Goal: Task Accomplishment & Management: Use online tool/utility

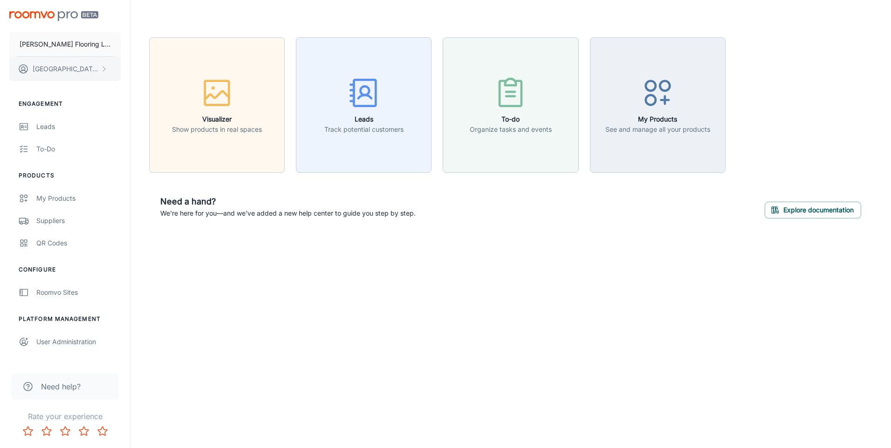
click at [75, 63] on button "Kenia Navarro" at bounding box center [64, 69] width 111 height 24
click at [56, 201] on div at bounding box center [445, 224] width 891 height 448
click at [47, 198] on div "My Products" at bounding box center [78, 198] width 84 height 10
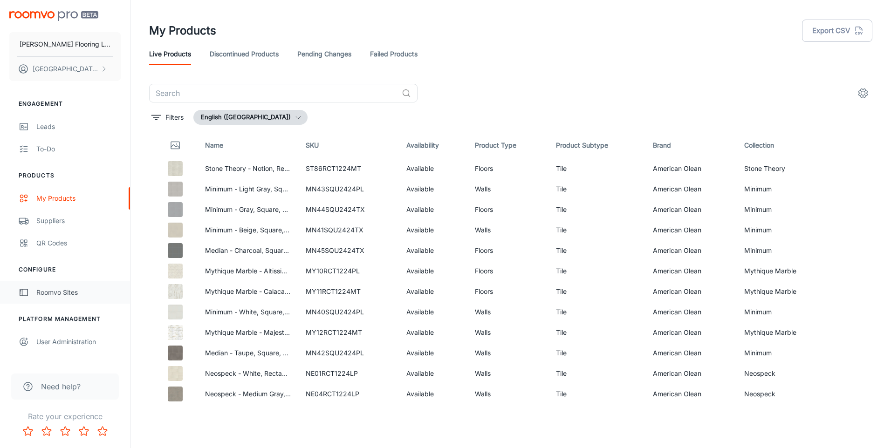
click at [39, 301] on link "Roomvo Sites" at bounding box center [65, 292] width 130 height 22
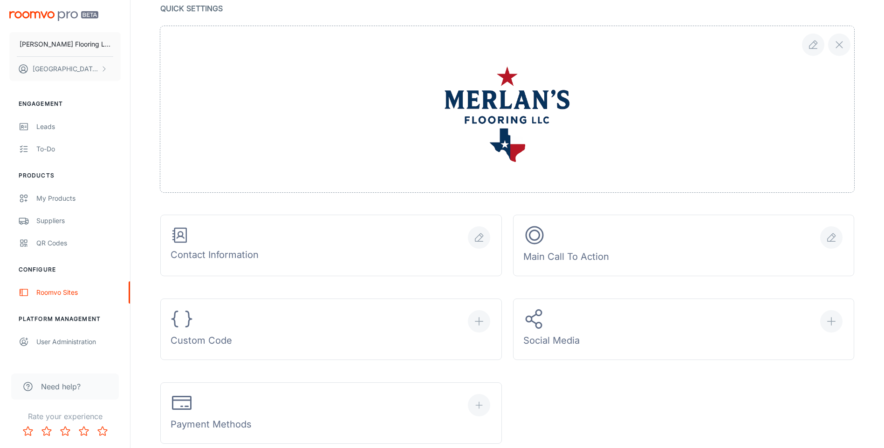
scroll to position [326, 0]
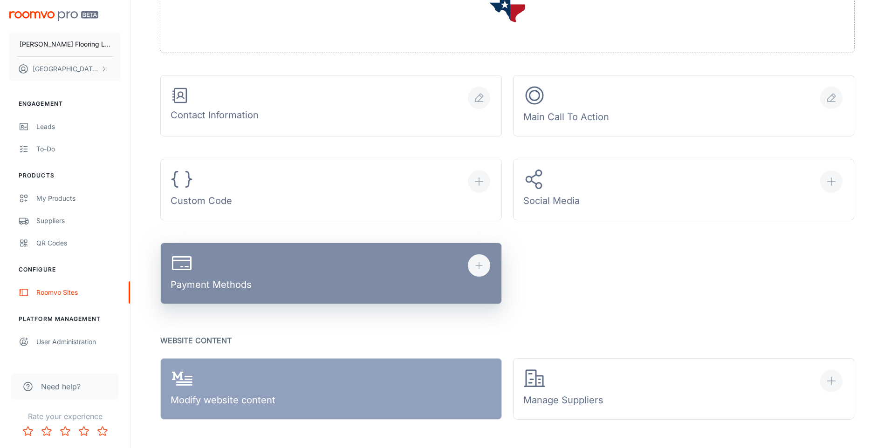
click at [240, 247] on button "Payment Methods" at bounding box center [331, 274] width 342 height 62
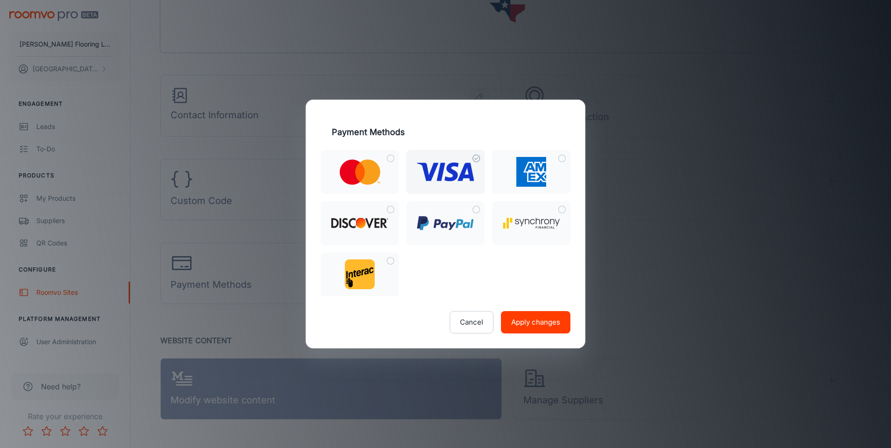
click at [462, 162] on label at bounding box center [445, 172] width 78 height 44
click at [468, 162] on input "checkbox" at bounding box center [476, 158] width 17 height 17
checkbox input "true"
click at [525, 320] on button "Apply changes" at bounding box center [535, 322] width 69 height 22
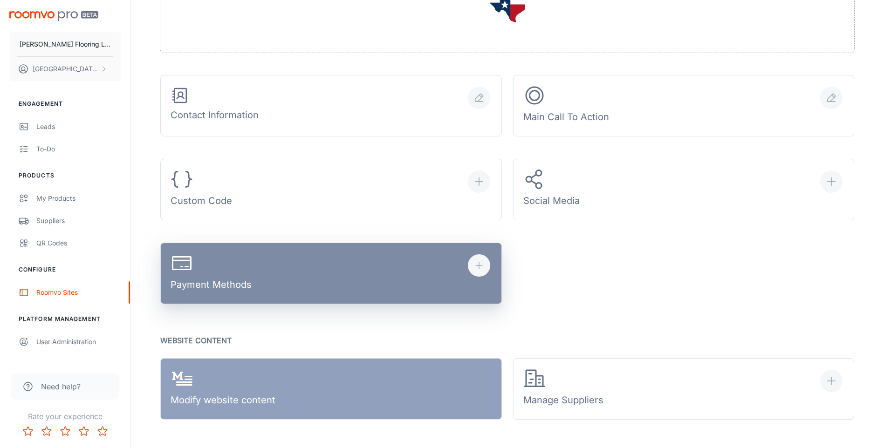
click at [471, 263] on div "button" at bounding box center [479, 265] width 22 height 22
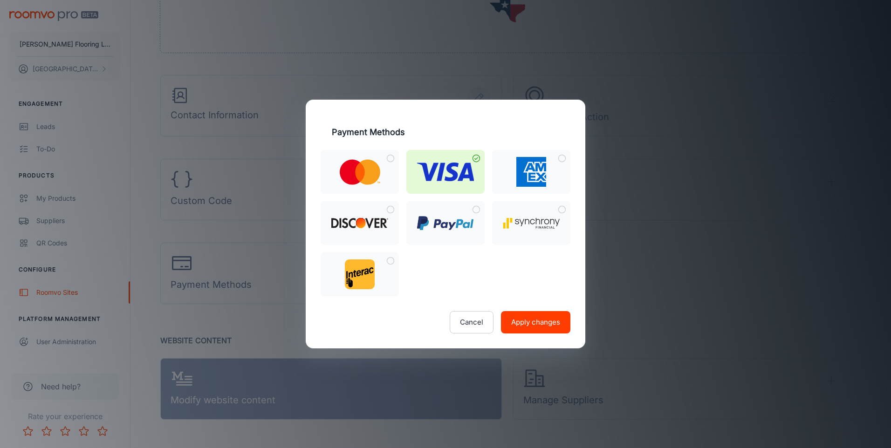
click at [522, 324] on button "Apply changes" at bounding box center [535, 322] width 69 height 22
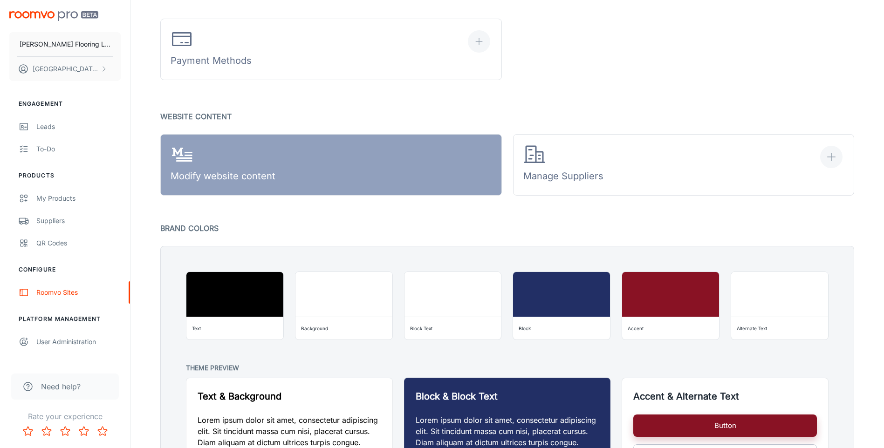
scroll to position [504, 0]
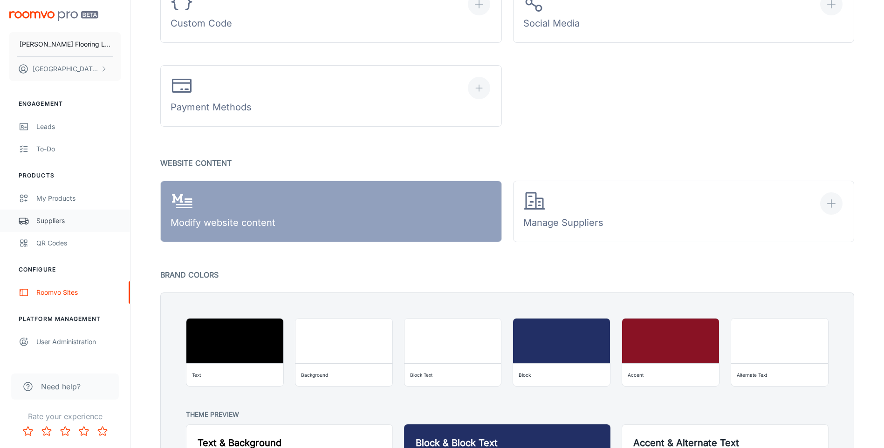
click at [49, 225] on div "Suppliers" at bounding box center [78, 221] width 84 height 10
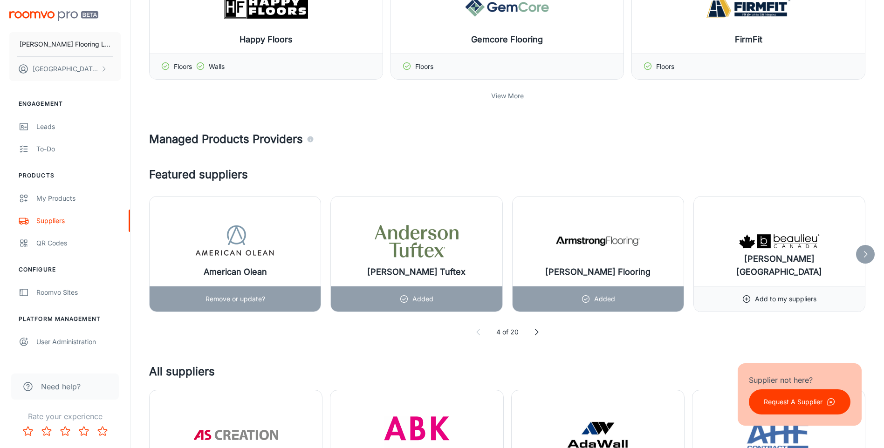
scroll to position [233, 0]
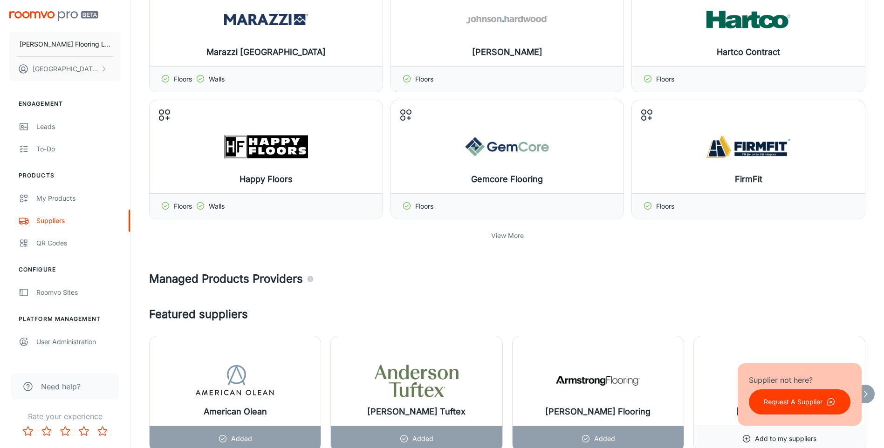
click at [518, 232] on p "View More" at bounding box center [507, 236] width 33 height 10
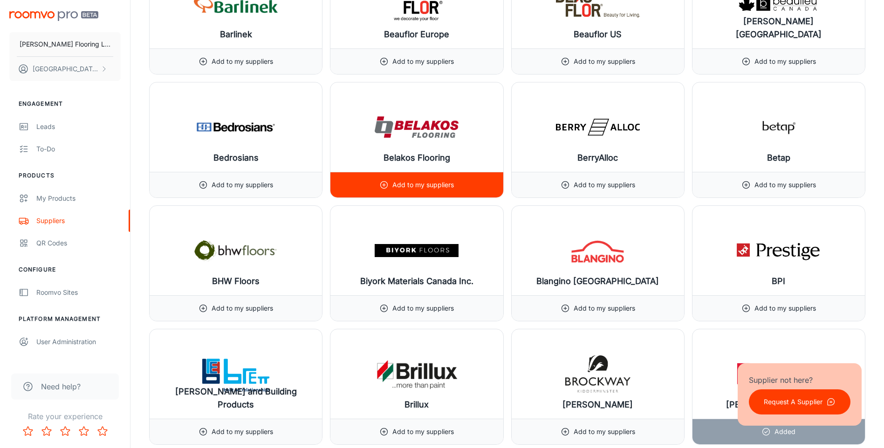
scroll to position [2330, 0]
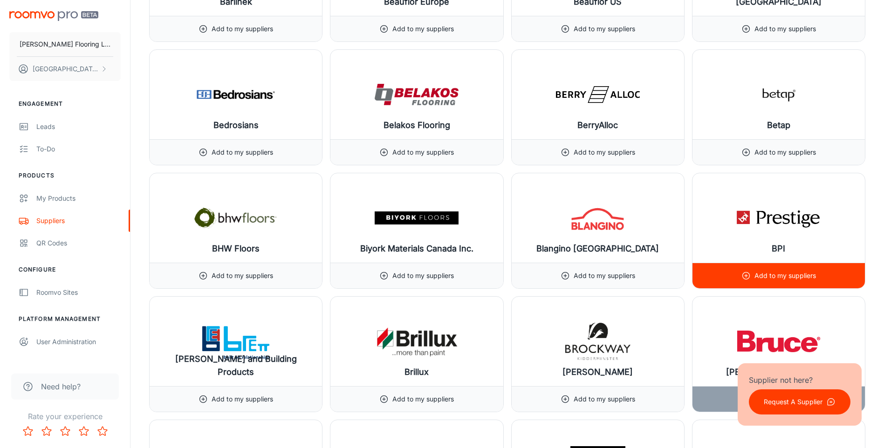
click at [760, 274] on p "Add to my suppliers" at bounding box center [785, 276] width 62 height 10
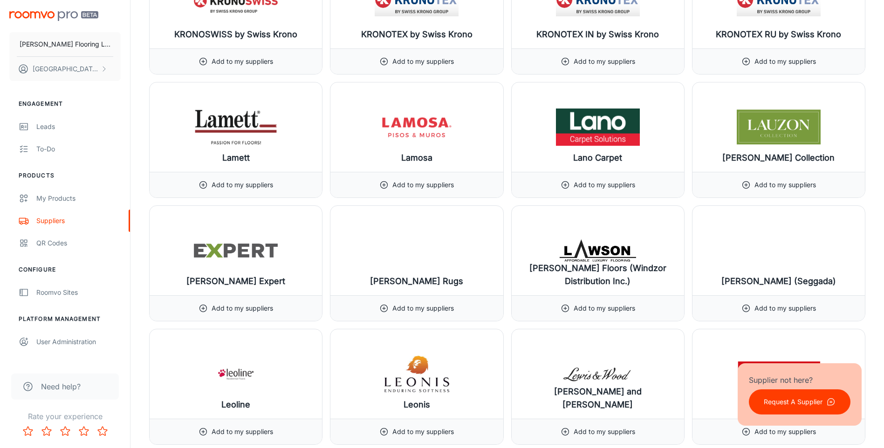
scroll to position [7176, 0]
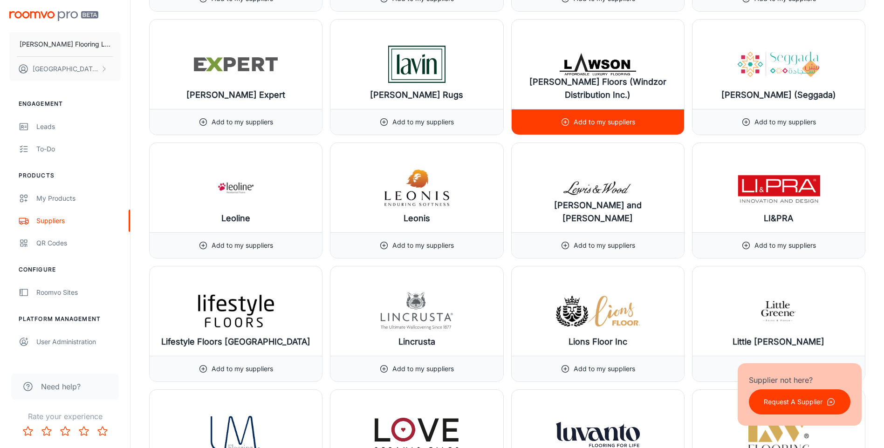
click at [576, 122] on p "Add to my suppliers" at bounding box center [605, 122] width 62 height 10
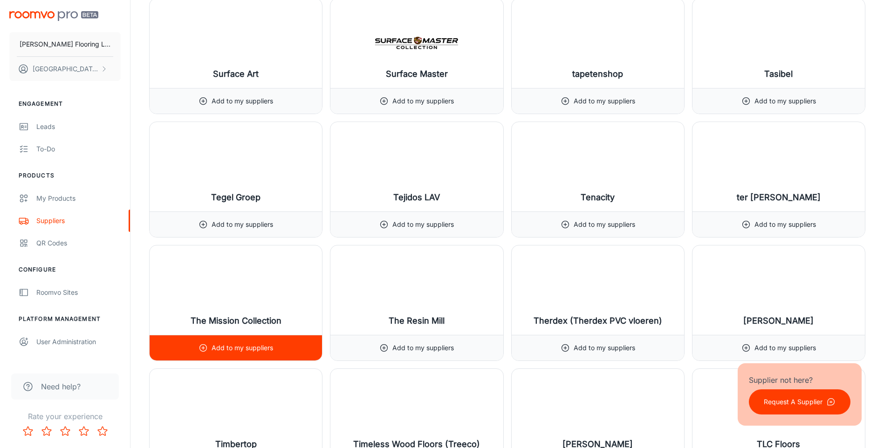
scroll to position [10763, 0]
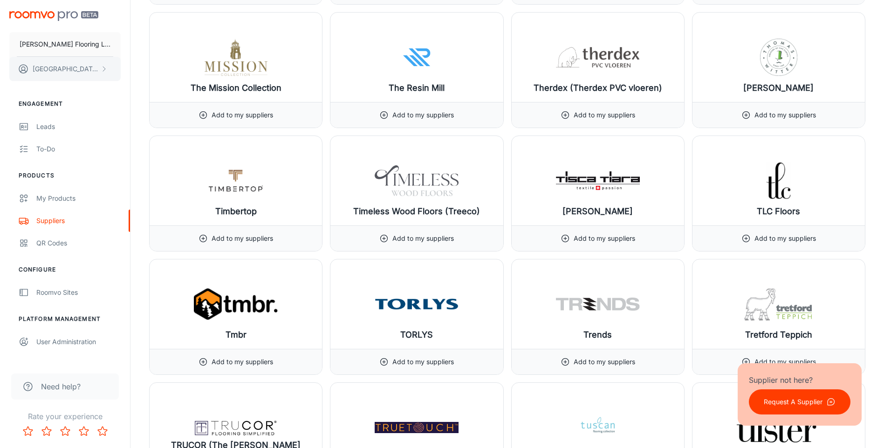
click at [45, 67] on p "Kenia Navarro" at bounding box center [66, 69] width 66 height 10
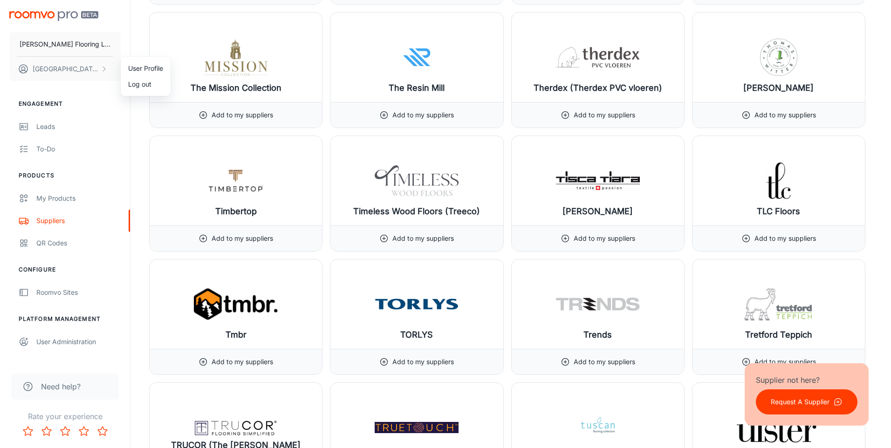
click at [44, 195] on div at bounding box center [445, 224] width 891 height 448
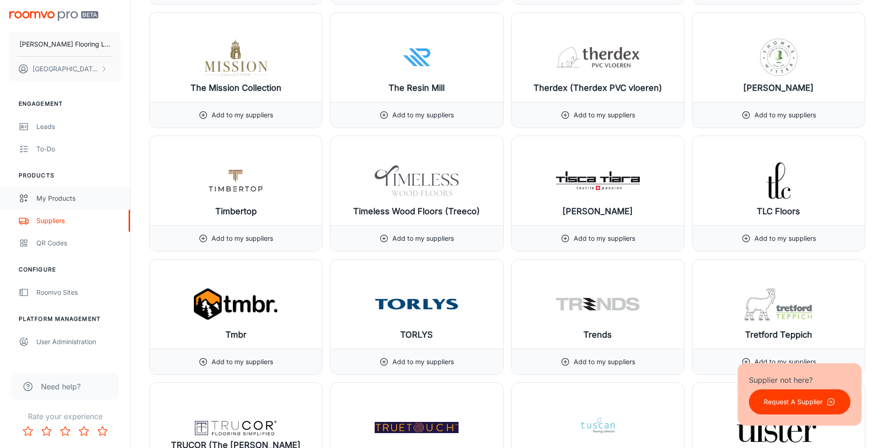
click at [26, 194] on icon "scrollable content" at bounding box center [24, 198] width 10 height 11
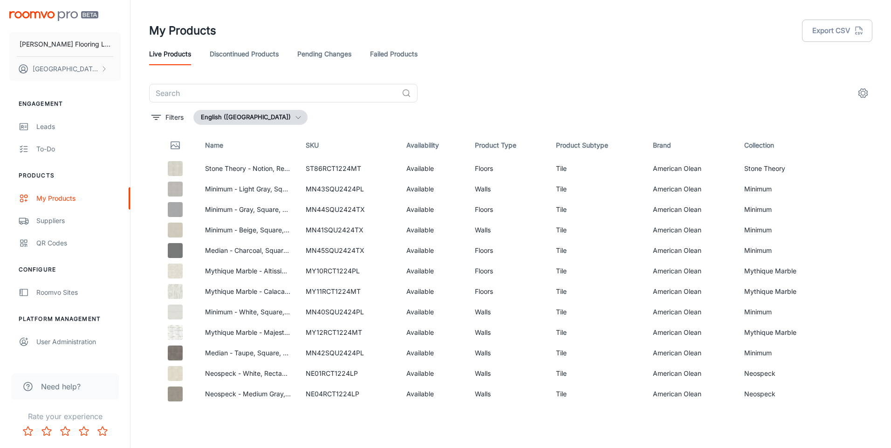
click at [264, 54] on link "Discontinued Products" at bounding box center [244, 54] width 69 height 22
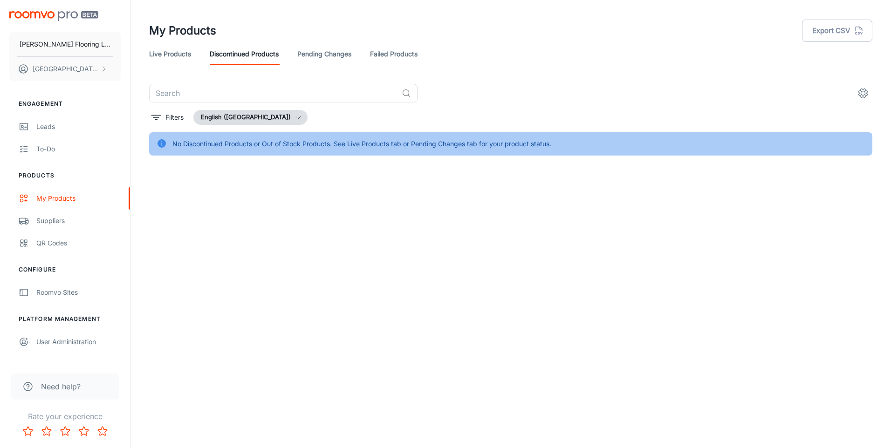
click at [322, 57] on link "Pending Changes" at bounding box center [324, 54] width 54 height 22
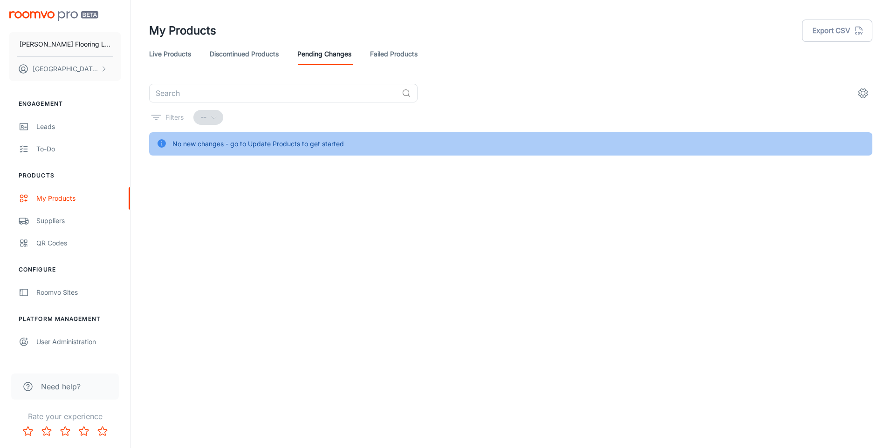
click at [160, 51] on link "Live Products" at bounding box center [170, 54] width 42 height 22
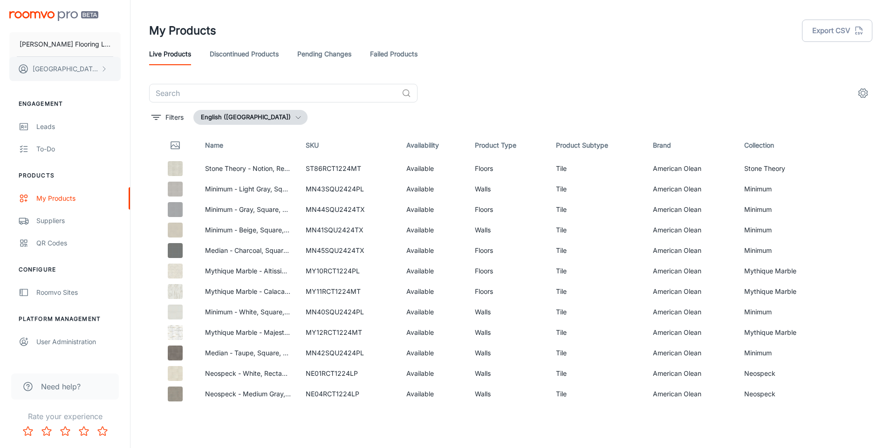
click at [68, 77] on button "Kenia Navarro" at bounding box center [64, 69] width 111 height 24
click at [27, 66] on div at bounding box center [445, 224] width 891 height 448
click at [47, 44] on p "[PERSON_NAME] Flooring LLC" at bounding box center [65, 44] width 91 height 10
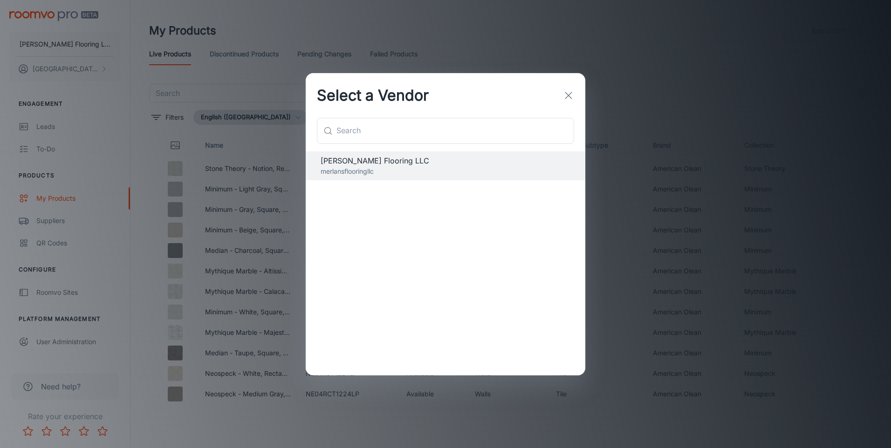
click at [572, 91] on icon "button" at bounding box center [568, 95] width 11 height 11
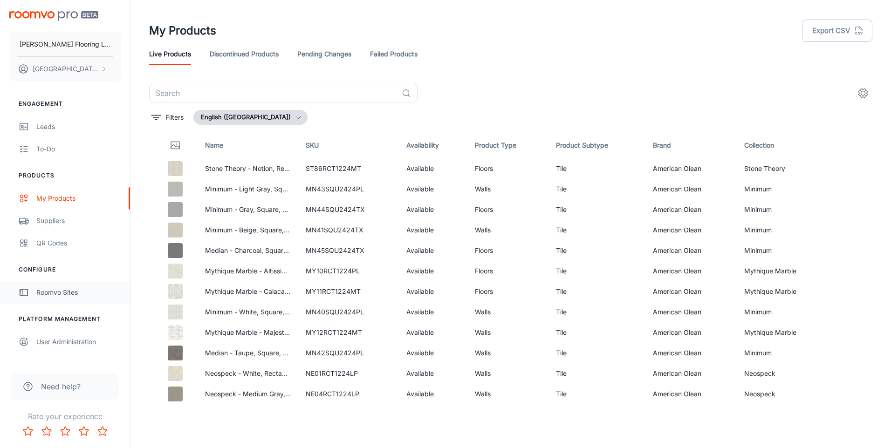
click at [45, 294] on div "Roomvo Sites" at bounding box center [78, 292] width 84 height 10
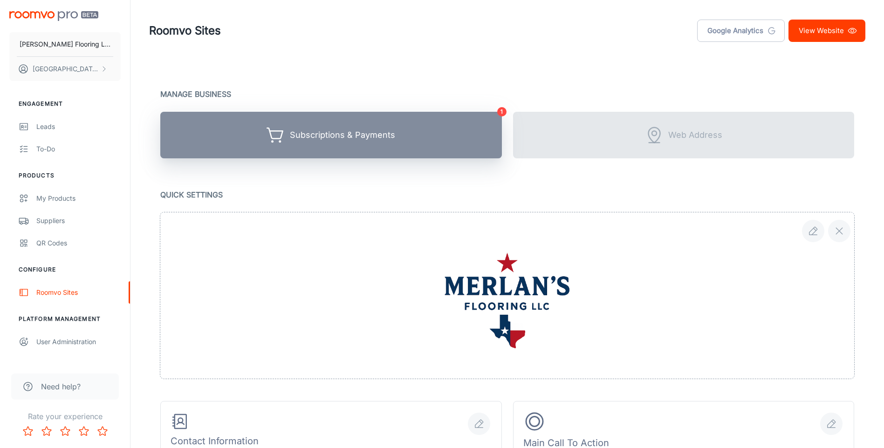
click at [310, 145] on button "Subscriptions & Payments" at bounding box center [331, 135] width 342 height 47
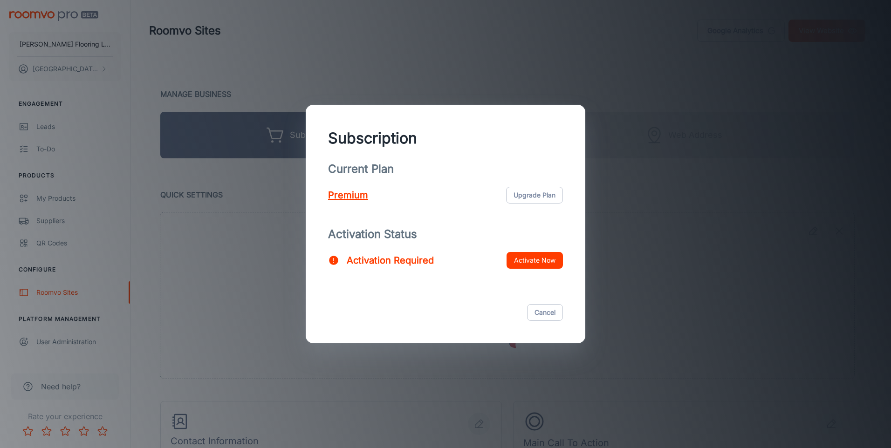
click at [539, 262] on button "Activate Now" at bounding box center [534, 260] width 56 height 17
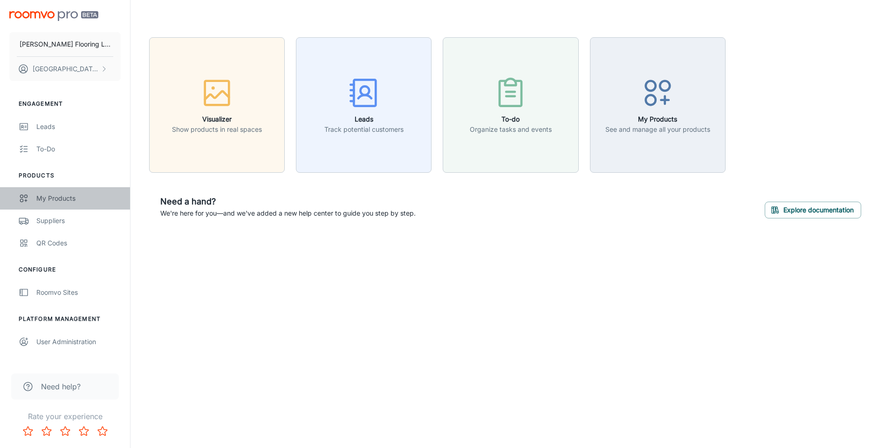
click at [60, 197] on div "My Products" at bounding box center [78, 198] width 84 height 10
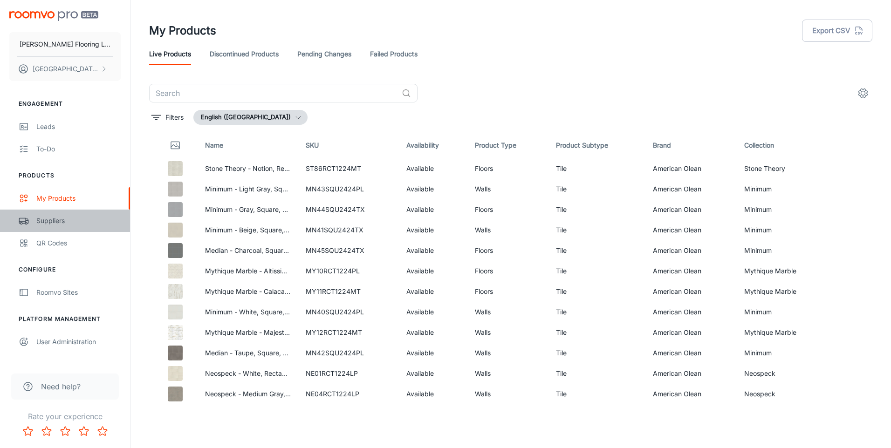
click at [44, 224] on div "Suppliers" at bounding box center [78, 221] width 84 height 10
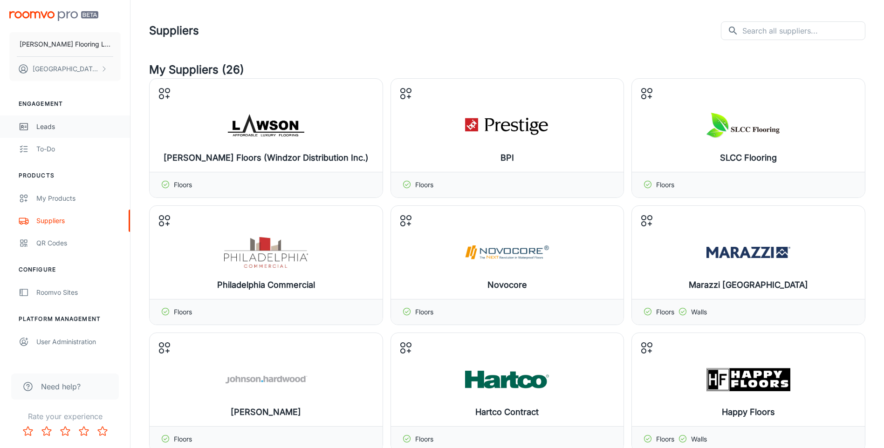
click at [56, 123] on div "Leads" at bounding box center [78, 127] width 84 height 10
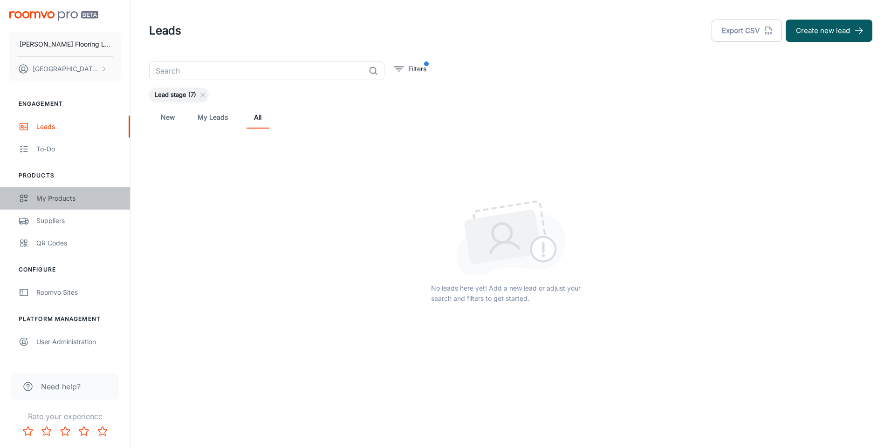
click at [57, 195] on div "My Products" at bounding box center [78, 198] width 84 height 10
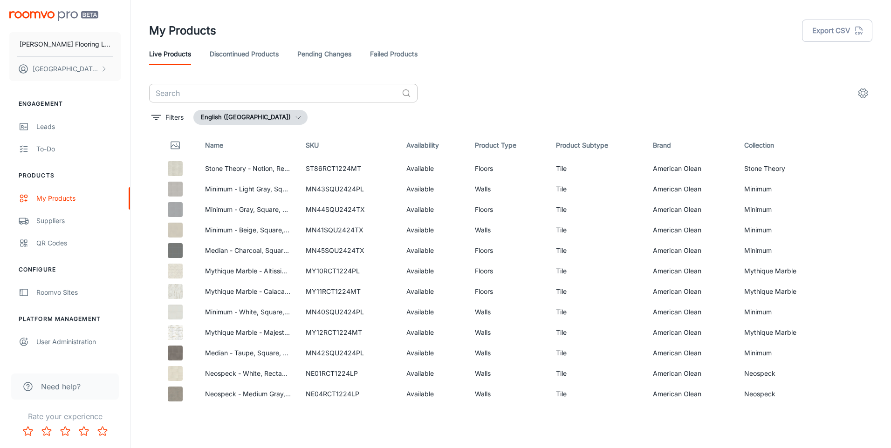
click at [230, 92] on input "text" at bounding box center [273, 93] width 249 height 19
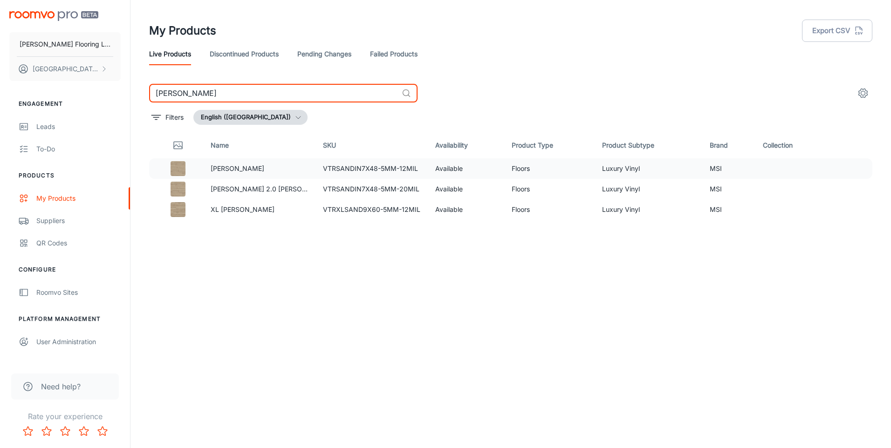
type input "cyrus sandino"
click at [245, 169] on p "Cyrus Sandino" at bounding box center [259, 169] width 97 height 10
click at [185, 167] on img at bounding box center [178, 168] width 15 height 15
click at [322, 165] on td "VTRSANDIN7X48-5MM-12MIL" at bounding box center [371, 168] width 112 height 21
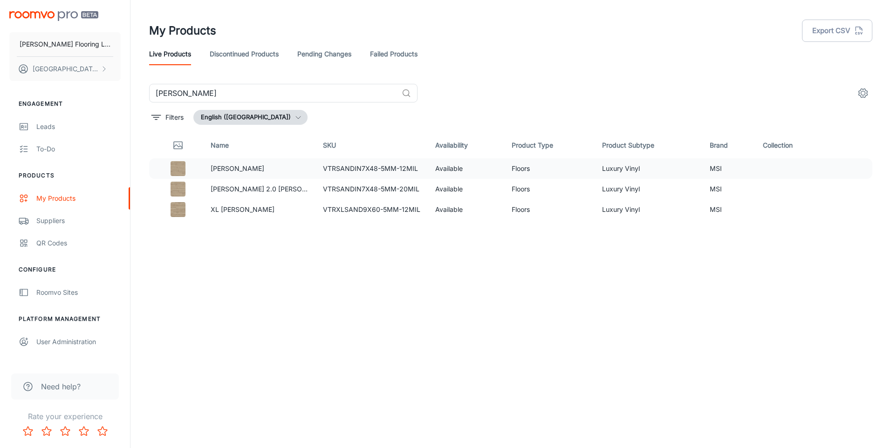
click at [174, 169] on img at bounding box center [178, 168] width 15 height 15
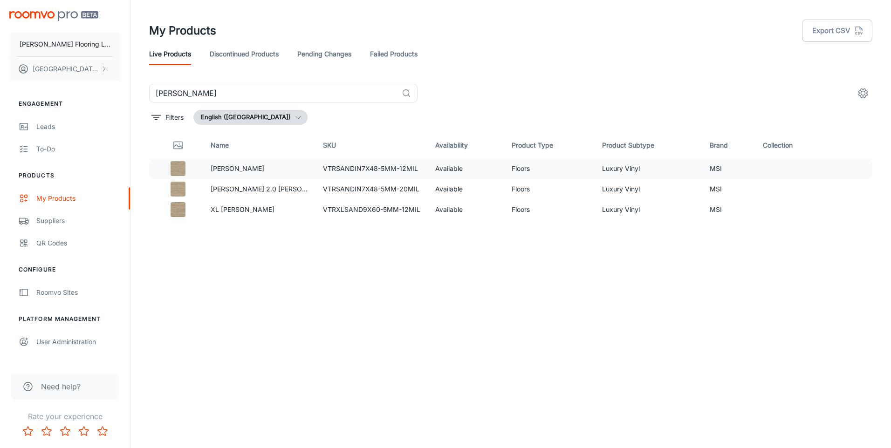
click at [174, 169] on img at bounding box center [178, 168] width 15 height 15
click at [706, 164] on td "MSI" at bounding box center [728, 168] width 53 height 21
click at [720, 167] on td "MSI" at bounding box center [728, 168] width 53 height 21
click at [770, 158] on td at bounding box center [794, 168] width 78 height 21
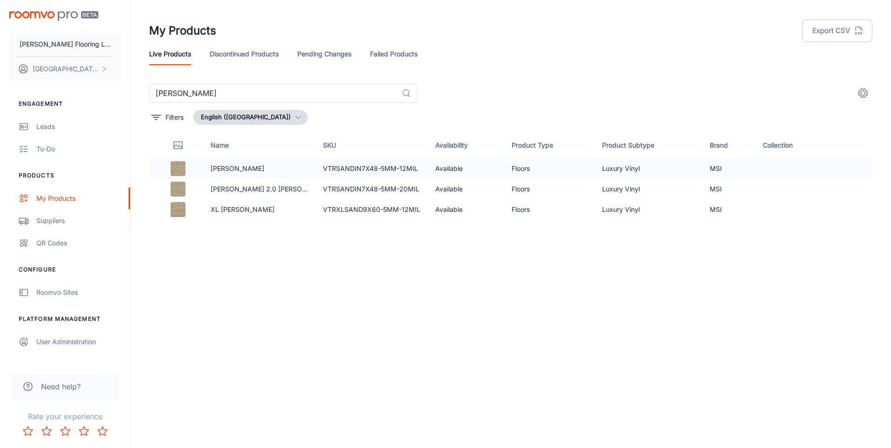
click at [356, 166] on td "VTRSANDIN7X48-5MM-12MIL" at bounding box center [371, 168] width 112 height 21
click at [160, 118] on icon "filter" at bounding box center [155, 117] width 11 height 11
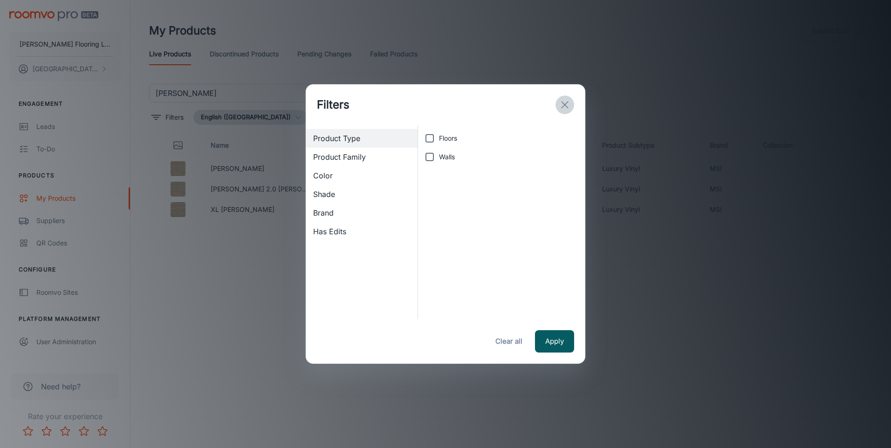
click at [567, 101] on icon "exit" at bounding box center [564, 104] width 11 height 11
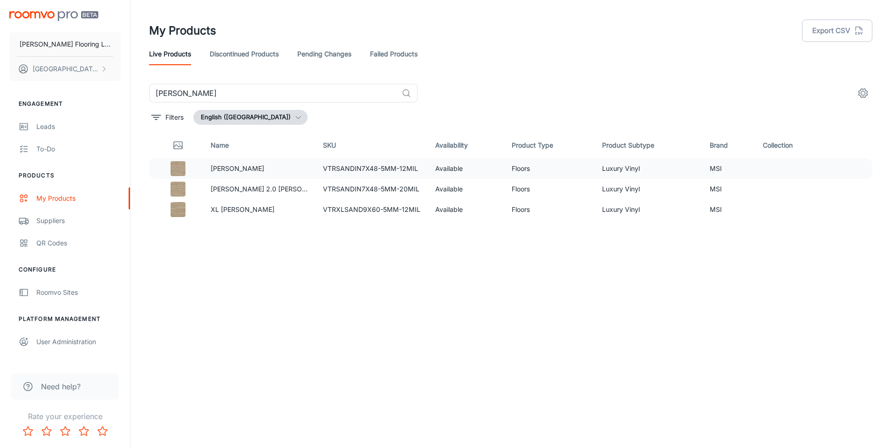
click at [182, 170] on img at bounding box center [178, 168] width 15 height 15
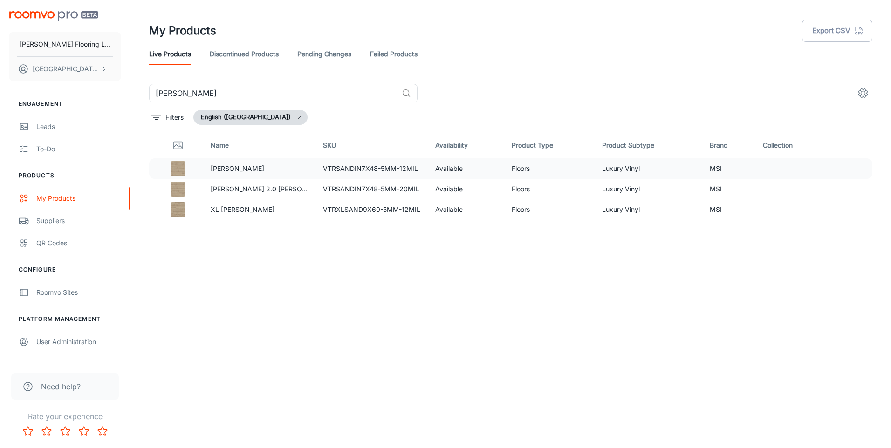
click at [182, 170] on img at bounding box center [178, 168] width 15 height 15
click at [204, 196] on td "Cyrus 2.0 SANDINO" at bounding box center [259, 189] width 112 height 21
click at [213, 227] on div "Name SKU Availability Product Type Product Subtype Brand Collection Cyrus Sandi…" at bounding box center [510, 267] width 723 height 271
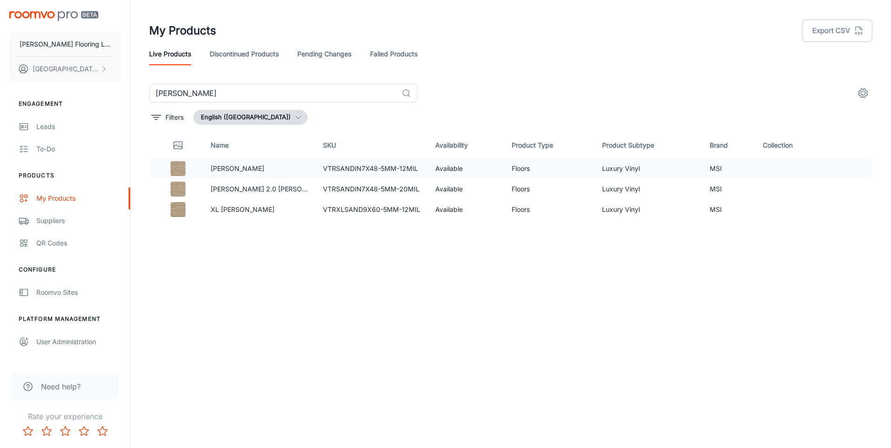
click at [236, 172] on p "Cyrus Sandino" at bounding box center [259, 169] width 97 height 10
click at [233, 196] on td "Cyrus 2.0 SANDINO" at bounding box center [259, 189] width 112 height 21
click at [227, 205] on p "XL Cyrus Sandino" at bounding box center [259, 210] width 97 height 10
click at [227, 87] on input "cyrus sandino" at bounding box center [273, 93] width 249 height 19
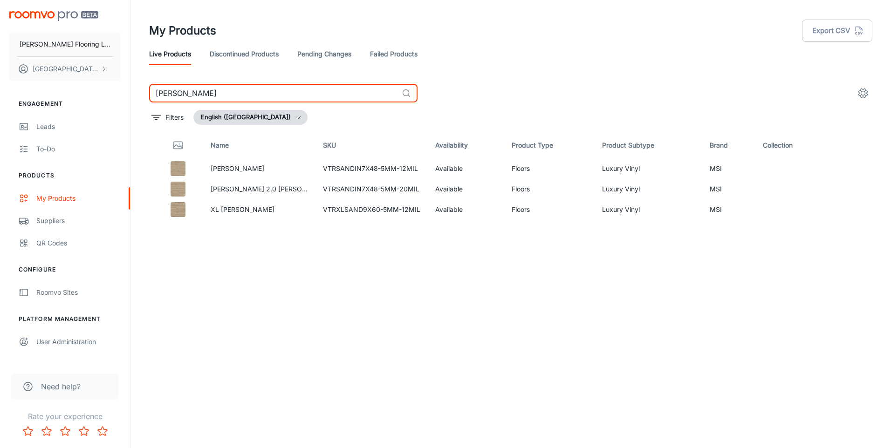
click at [227, 87] on input "cyrus sandino" at bounding box center [273, 93] width 249 height 19
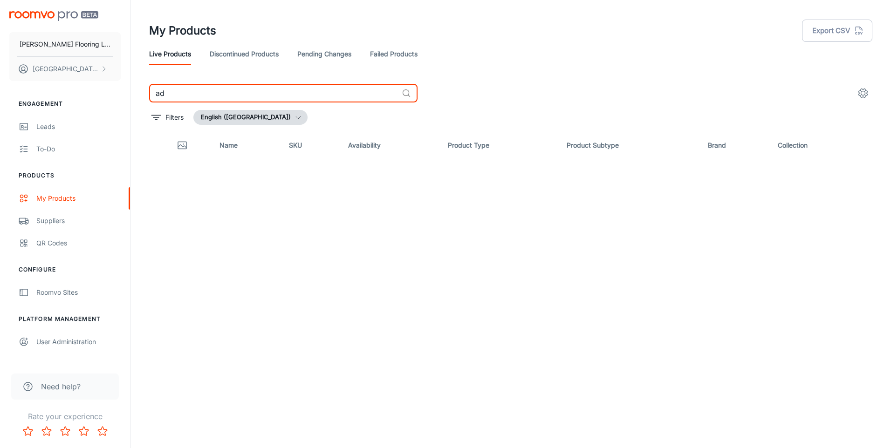
type input "a"
type input "n"
type input "backlands oak navasota"
click at [62, 226] on div "Suppliers" at bounding box center [78, 221] width 84 height 10
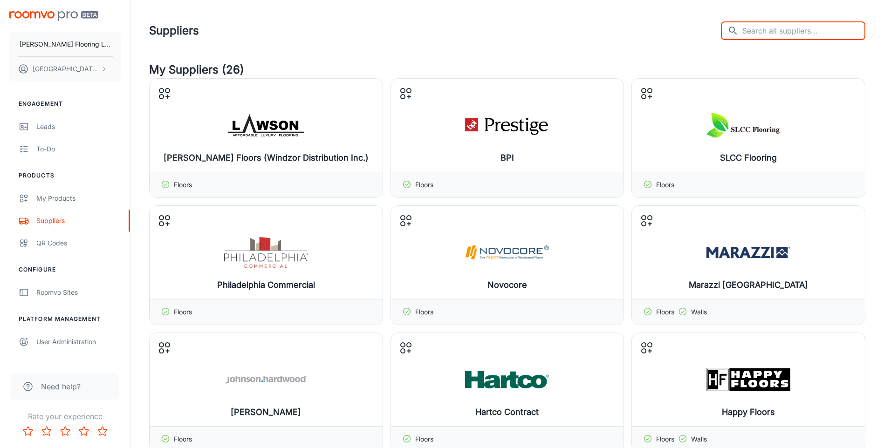
click at [776, 28] on input "text" at bounding box center [803, 30] width 123 height 19
type input "adleta"
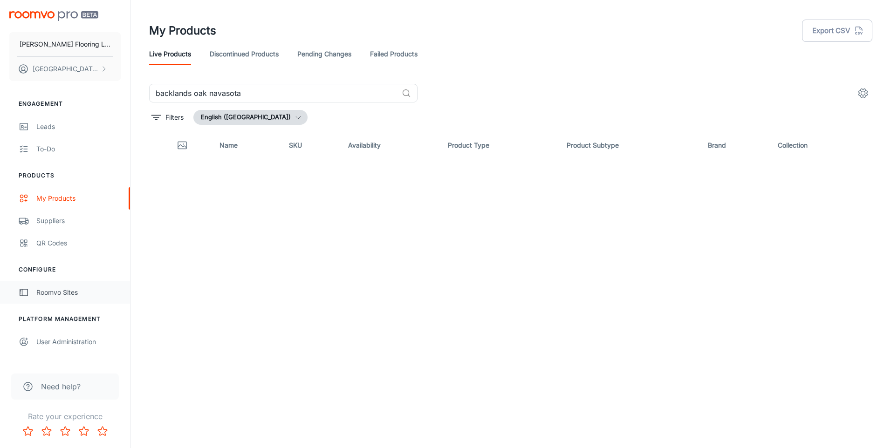
click at [48, 294] on div "Roomvo Sites" at bounding box center [78, 292] width 84 height 10
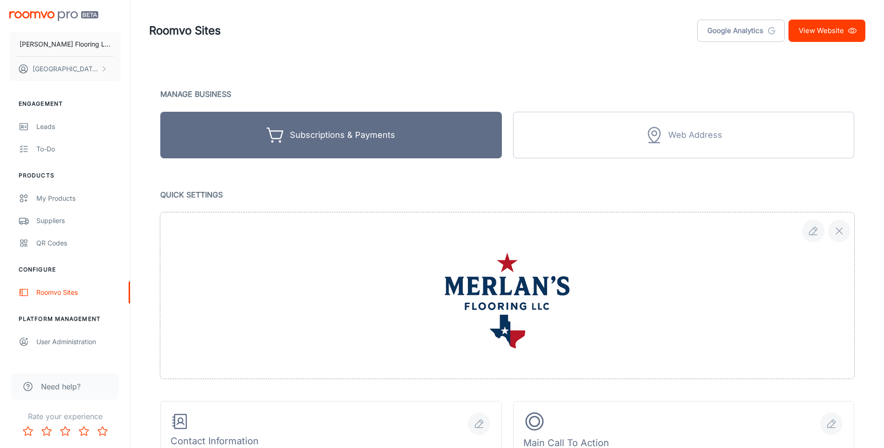
click at [842, 24] on link "View Website" at bounding box center [826, 31] width 77 height 22
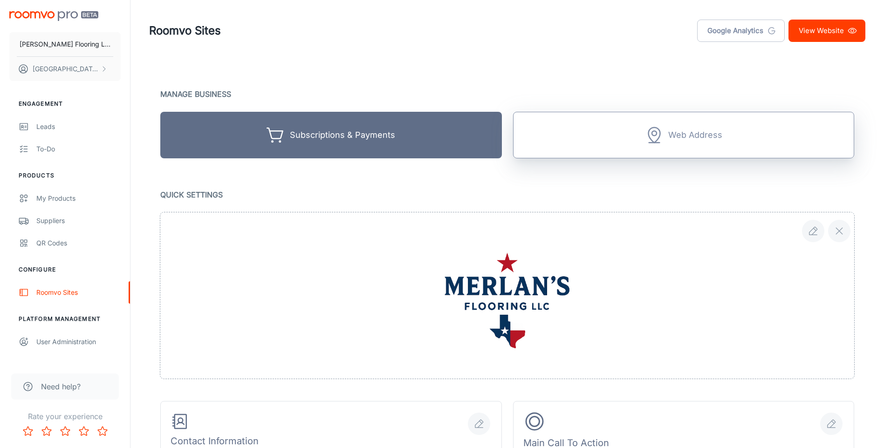
click at [616, 145] on button "Web Address" at bounding box center [684, 135] width 342 height 47
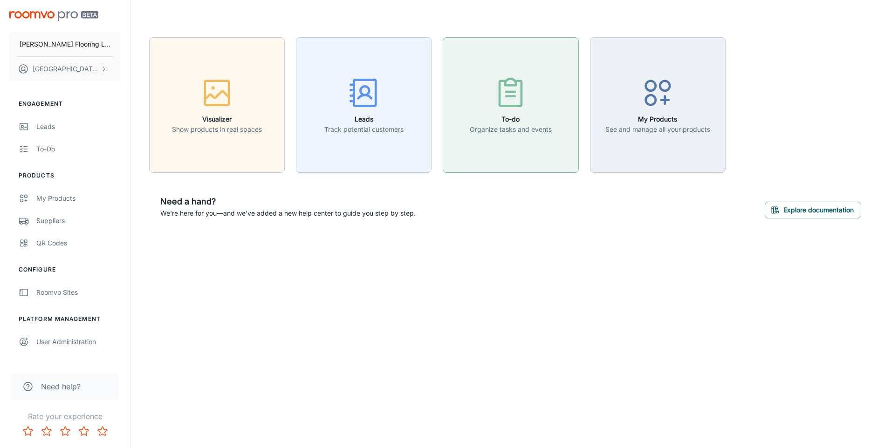
click at [522, 113] on div "button" at bounding box center [511, 94] width 82 height 39
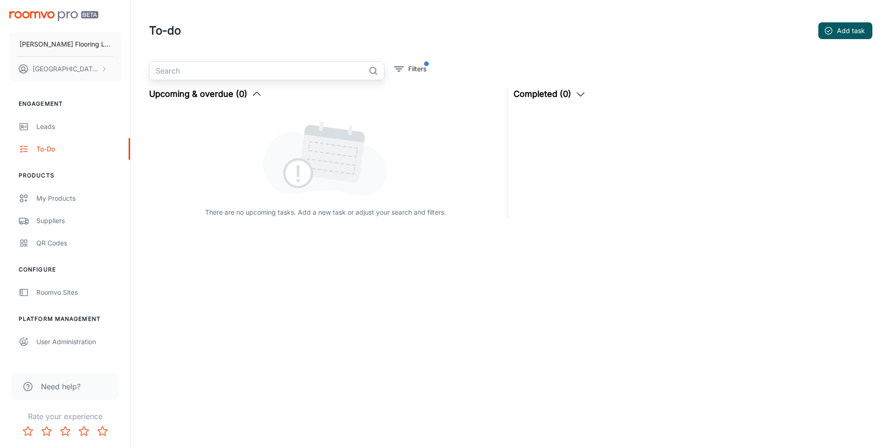
click at [247, 76] on input "text" at bounding box center [257, 71] width 216 height 19
click at [415, 68] on p "Filters" at bounding box center [417, 69] width 18 height 10
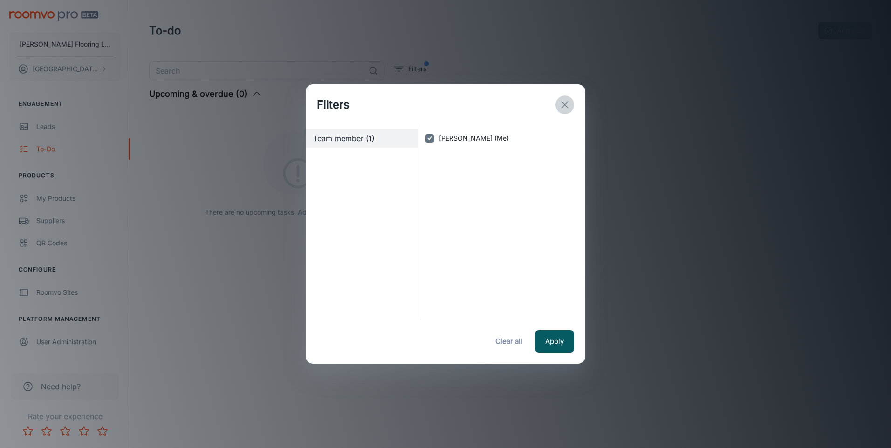
click at [562, 103] on line "exit" at bounding box center [564, 105] width 7 height 7
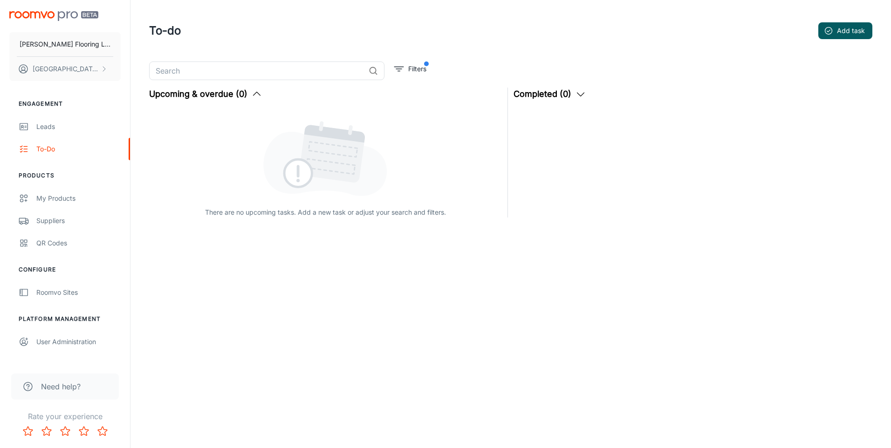
click at [203, 98] on button "Upcoming & overdue (0)" at bounding box center [205, 94] width 113 height 13
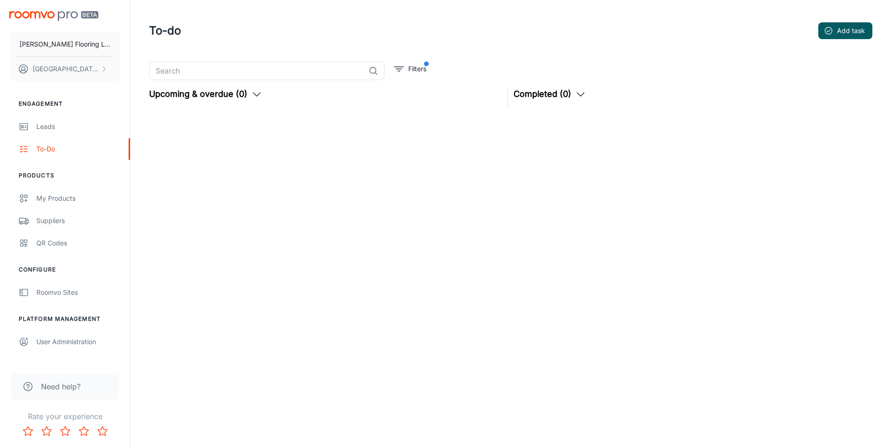
click at [214, 98] on button "Upcoming & overdue (0)" at bounding box center [205, 94] width 113 height 13
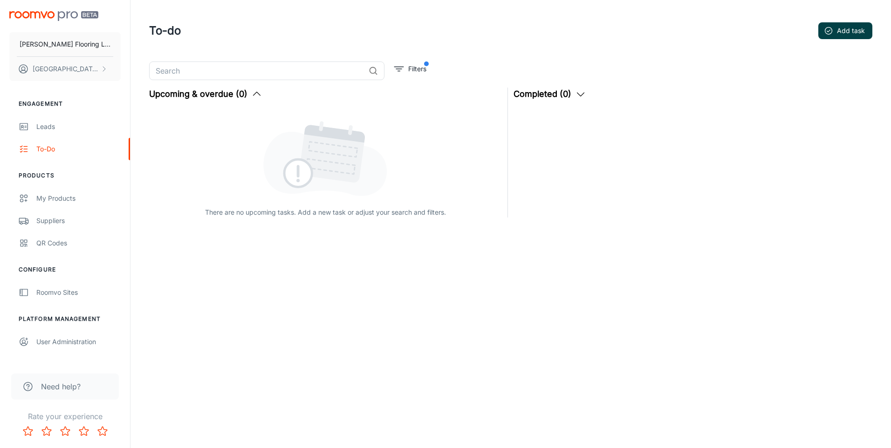
click at [857, 26] on button "Add task" at bounding box center [845, 30] width 54 height 17
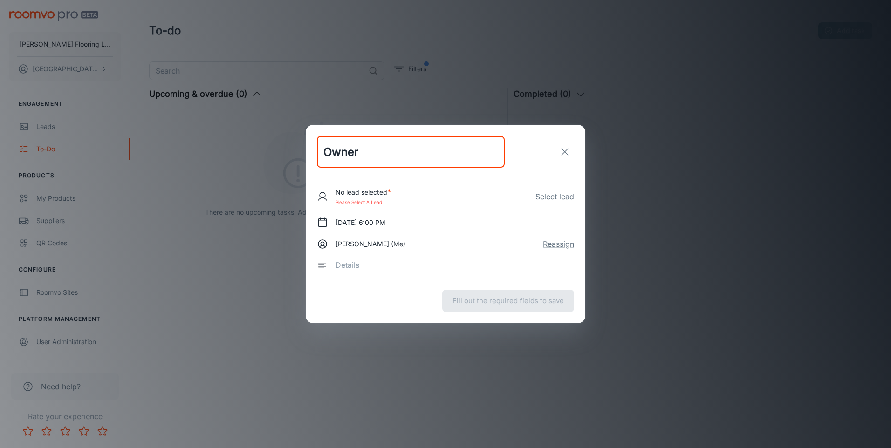
type input "Owner"
click at [556, 195] on button "Select lead" at bounding box center [554, 196] width 39 height 11
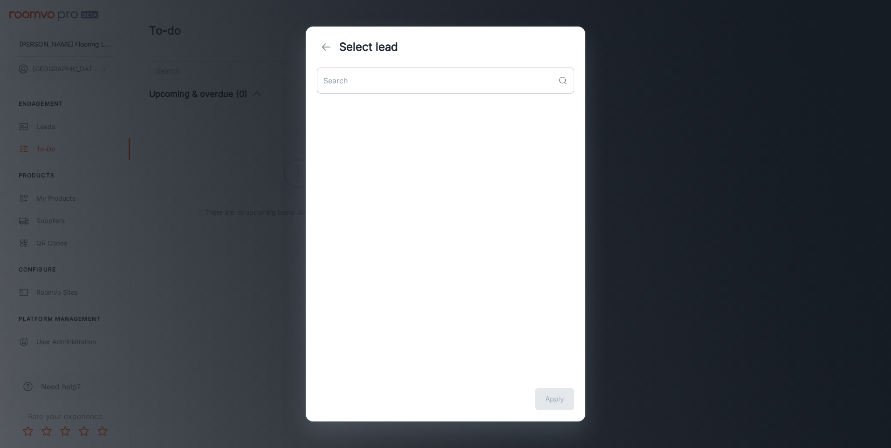
click at [330, 86] on input "text" at bounding box center [436, 81] width 238 height 26
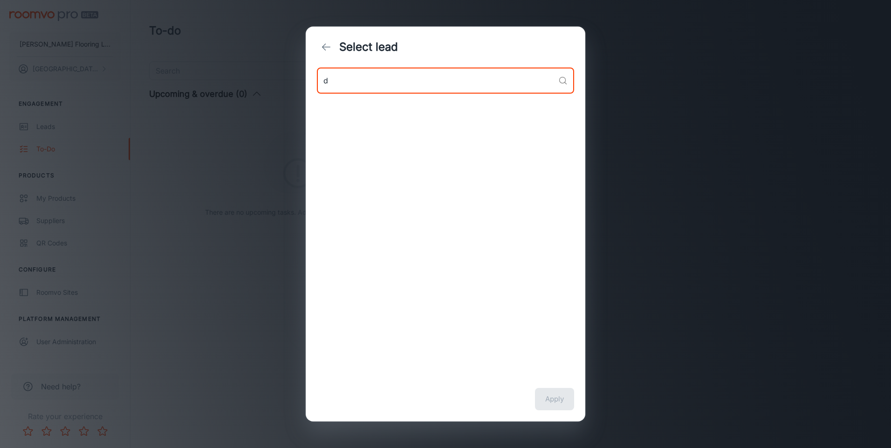
type input "d"
click at [322, 45] on icon "back" at bounding box center [326, 46] width 11 height 11
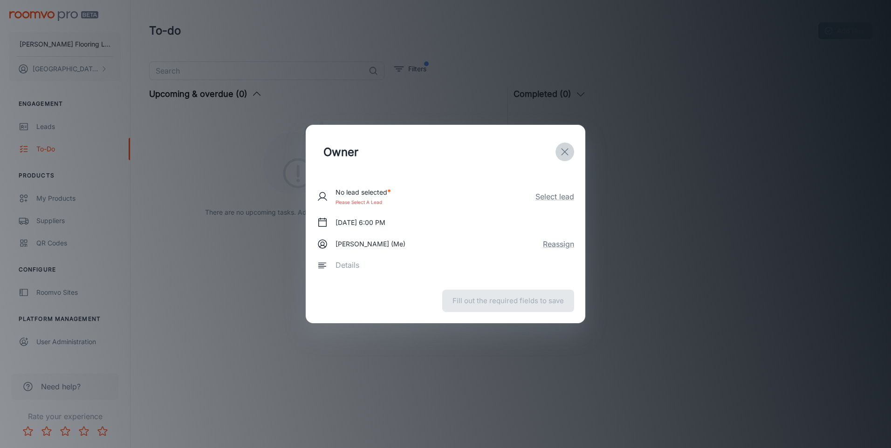
click at [567, 157] on icon "exit" at bounding box center [564, 151] width 11 height 11
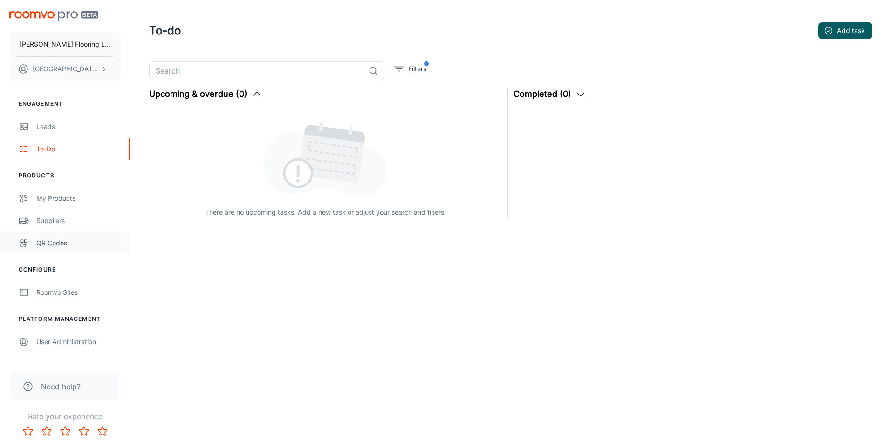
click at [51, 241] on div "QR Codes" at bounding box center [78, 243] width 84 height 10
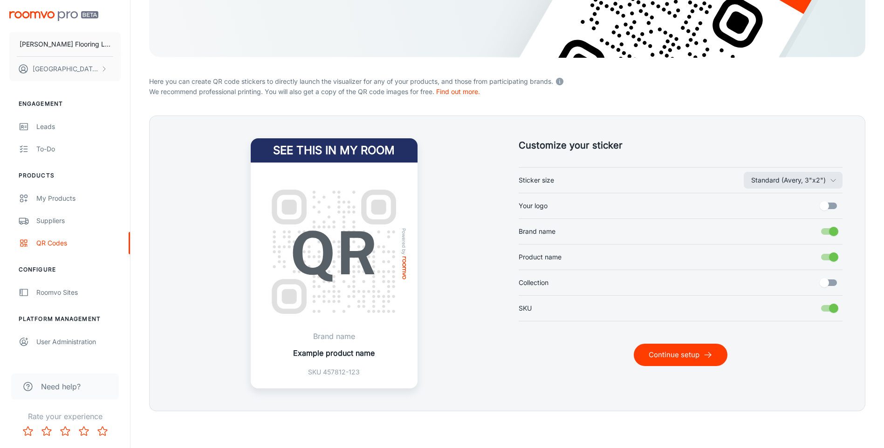
scroll to position [165, 0]
click at [769, 184] on button "Standard (Avery, 3"x2")" at bounding box center [793, 180] width 99 height 17
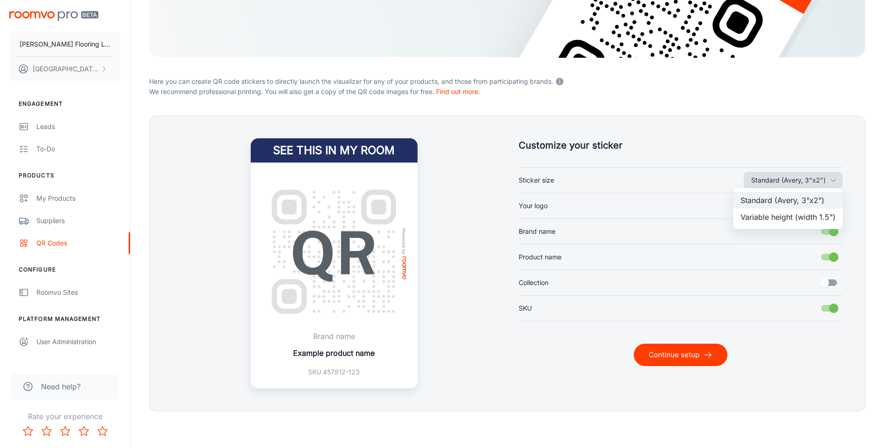
click at [769, 184] on div at bounding box center [445, 224] width 891 height 448
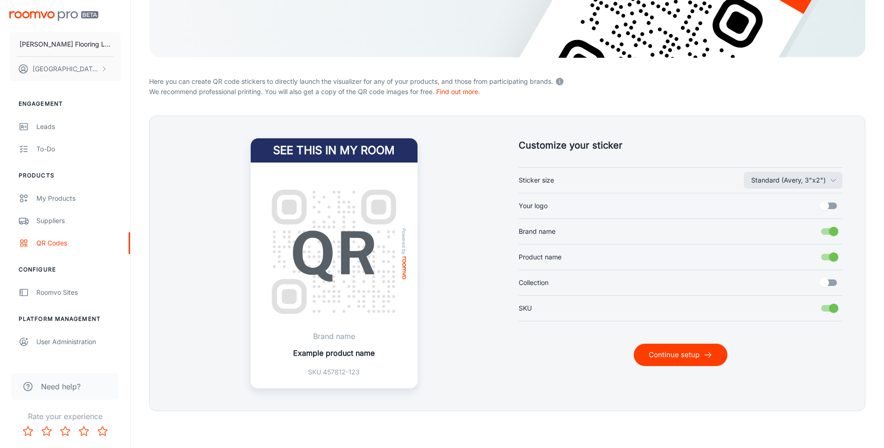
click at [832, 204] on input "Your logo" at bounding box center [824, 206] width 53 height 18
checkbox input "true"
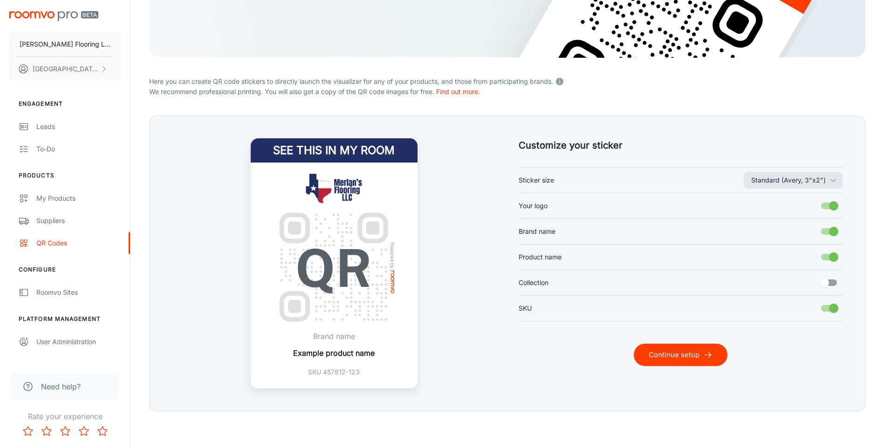
click at [832, 283] on input "Collection" at bounding box center [824, 283] width 53 height 18
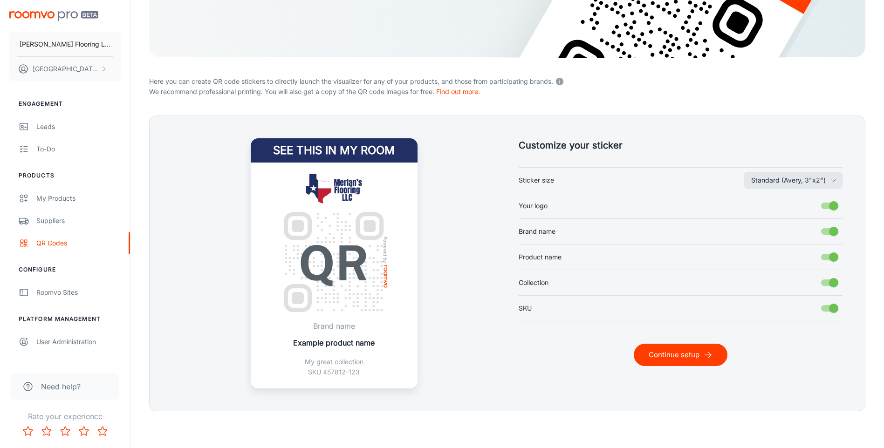
click at [830, 284] on input "Collection" at bounding box center [833, 283] width 53 height 18
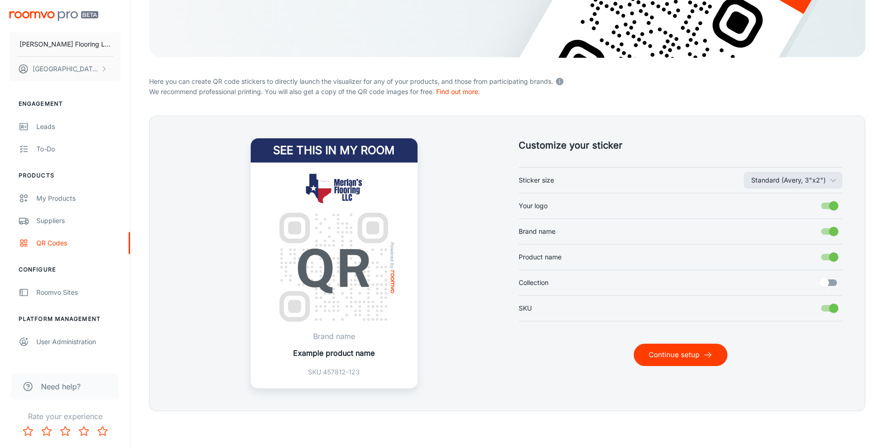
click at [830, 284] on input "Collection" at bounding box center [824, 283] width 53 height 18
checkbox input "true"
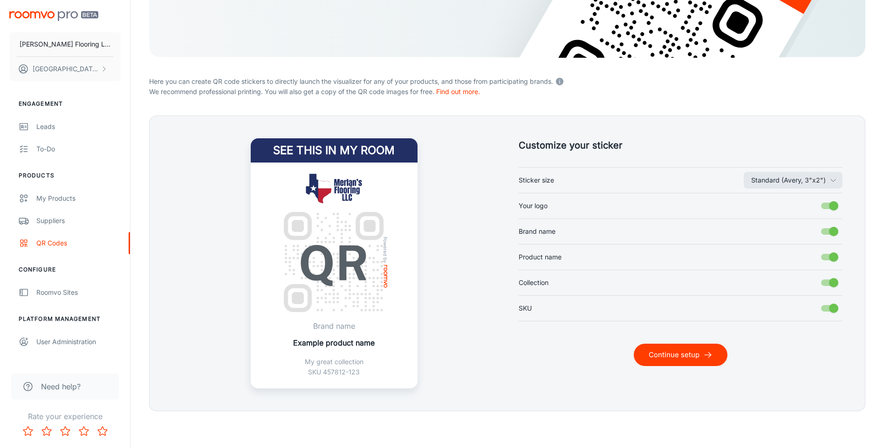
click at [721, 350] on button "Continue setup" at bounding box center [681, 355] width 94 height 22
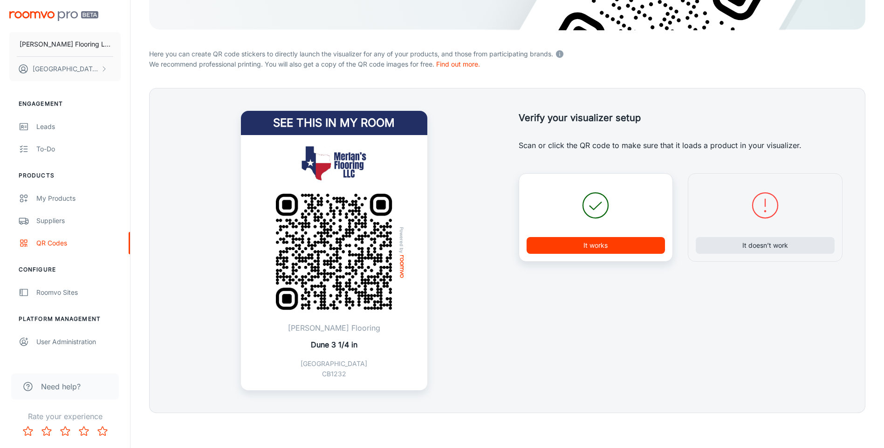
scroll to position [194, 0]
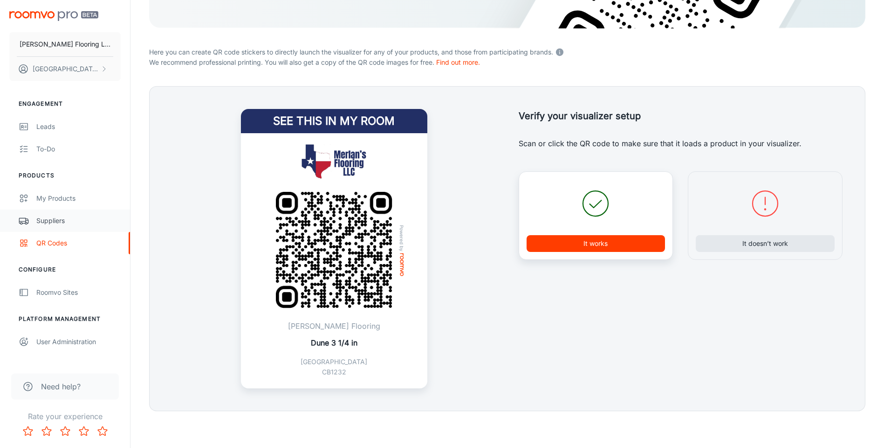
click at [60, 223] on div "Suppliers" at bounding box center [78, 221] width 84 height 10
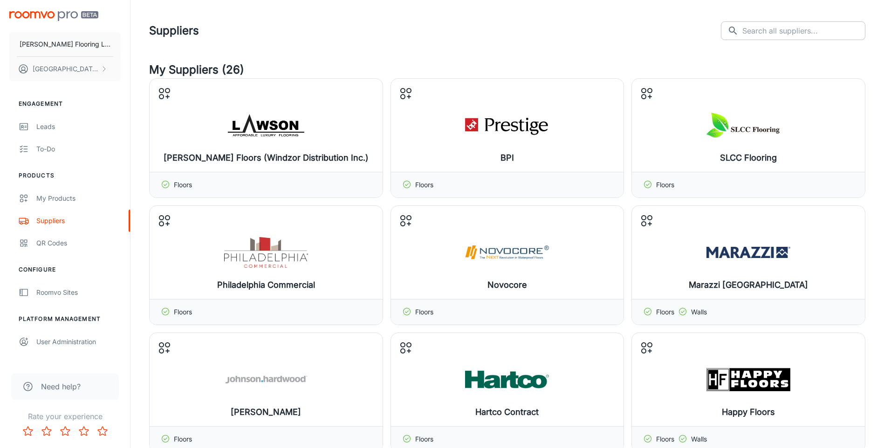
click at [789, 39] on input "text" at bounding box center [803, 30] width 123 height 19
type input "adleta"
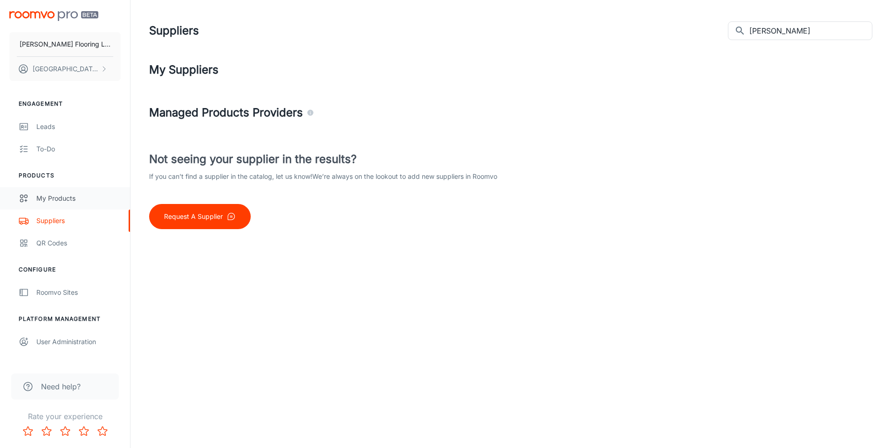
click at [55, 196] on div "My Products" at bounding box center [78, 198] width 84 height 10
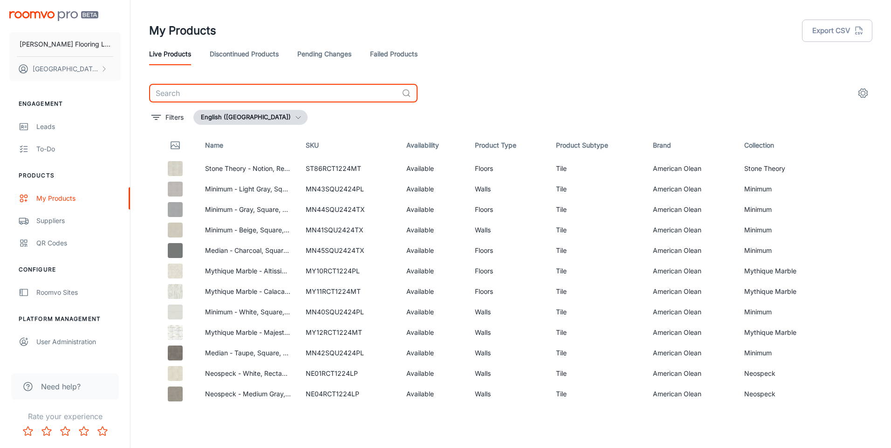
click at [265, 93] on input "text" at bounding box center [273, 93] width 249 height 19
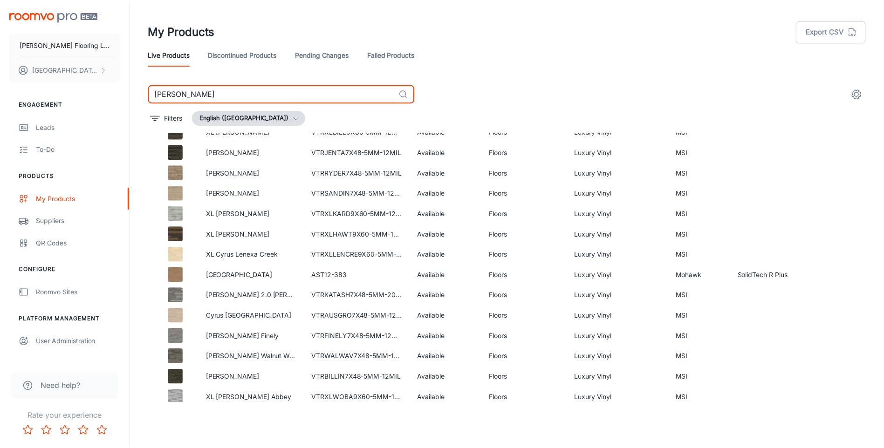
scroll to position [233, 0]
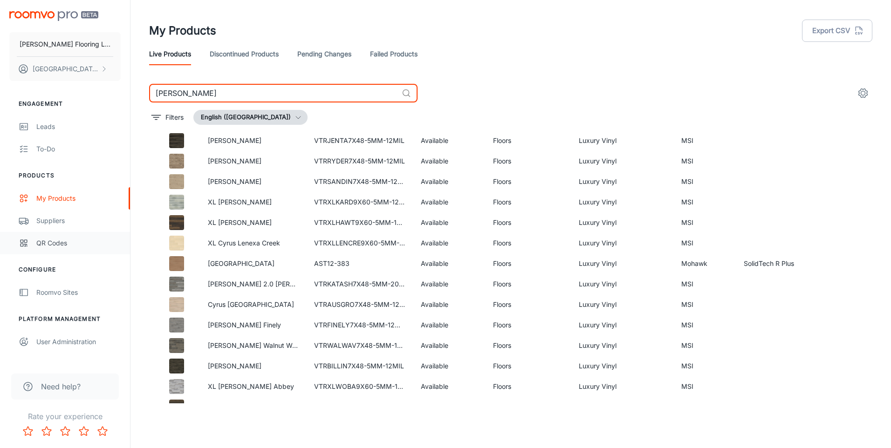
type input "cyrus"
click at [51, 244] on div "QR Codes" at bounding box center [78, 243] width 84 height 10
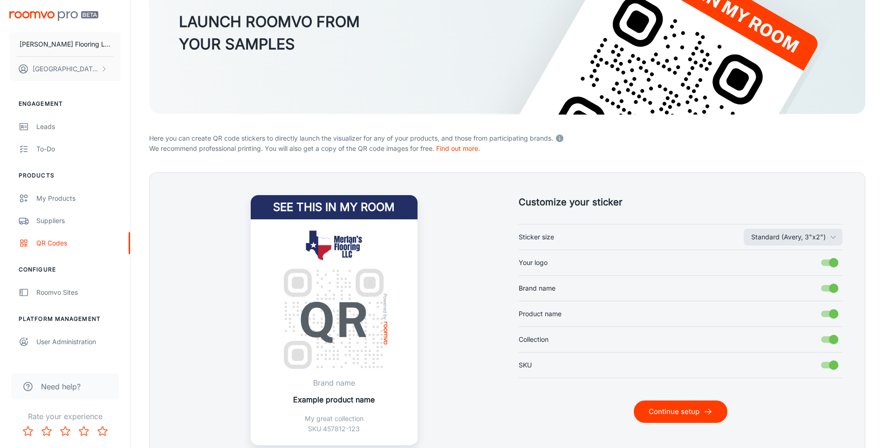
scroll to position [140, 0]
